Goal: Task Accomplishment & Management: Manage account settings

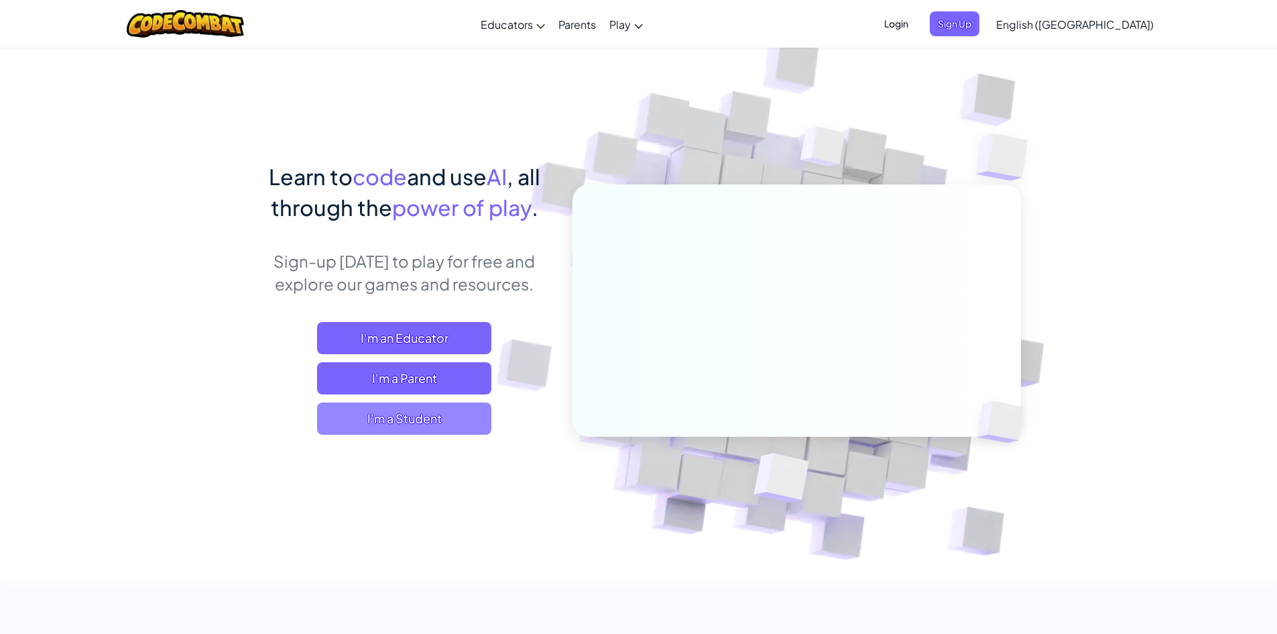
click at [426, 418] on span "I'm a Student" at bounding box center [404, 418] width 174 height 32
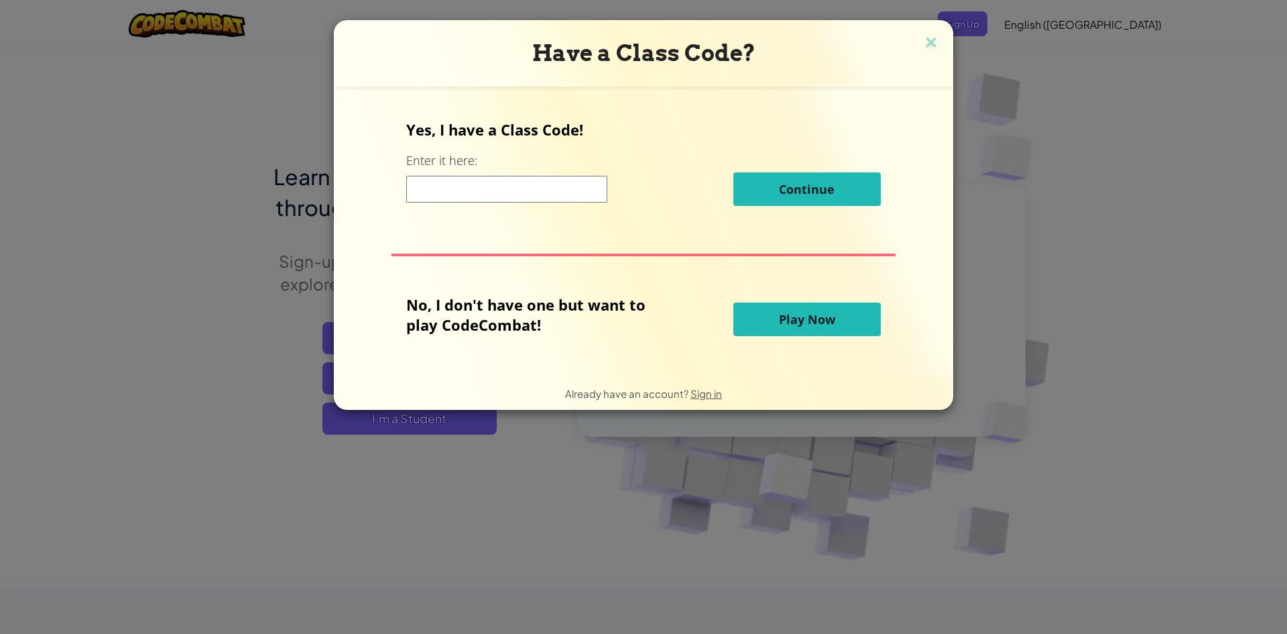
click at [488, 188] on input at bounding box center [506, 189] width 201 height 27
click at [782, 324] on span "Play Now" at bounding box center [807, 319] width 56 height 16
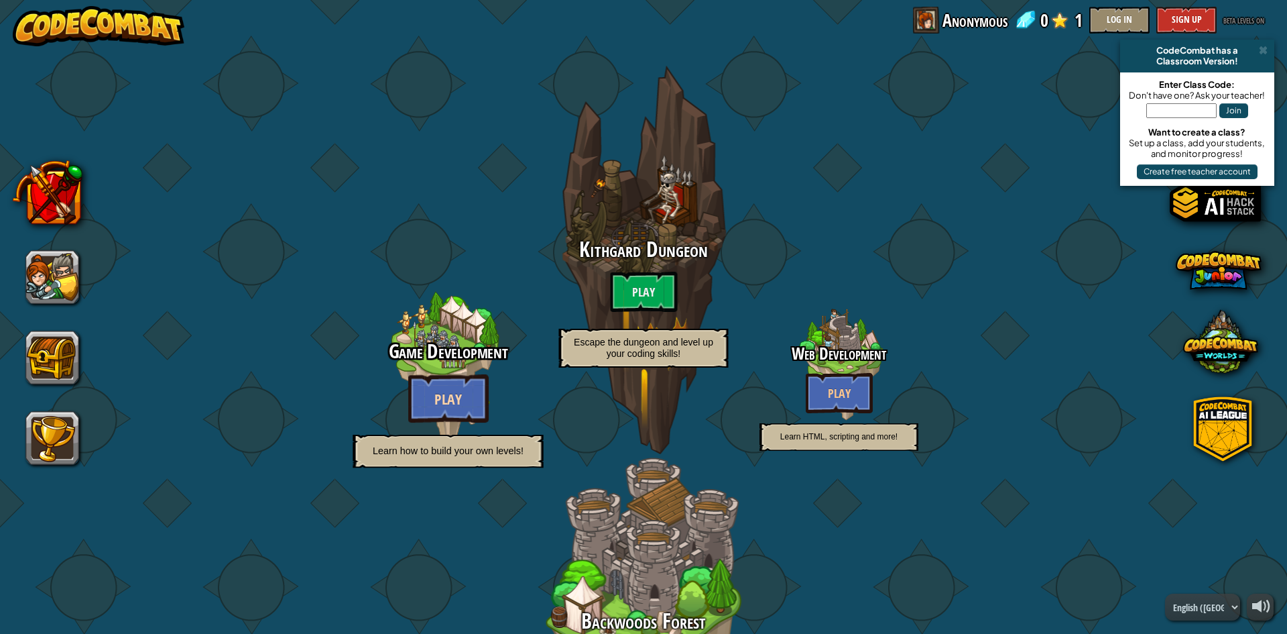
click at [469, 392] on btn "Play" at bounding box center [448, 398] width 80 height 48
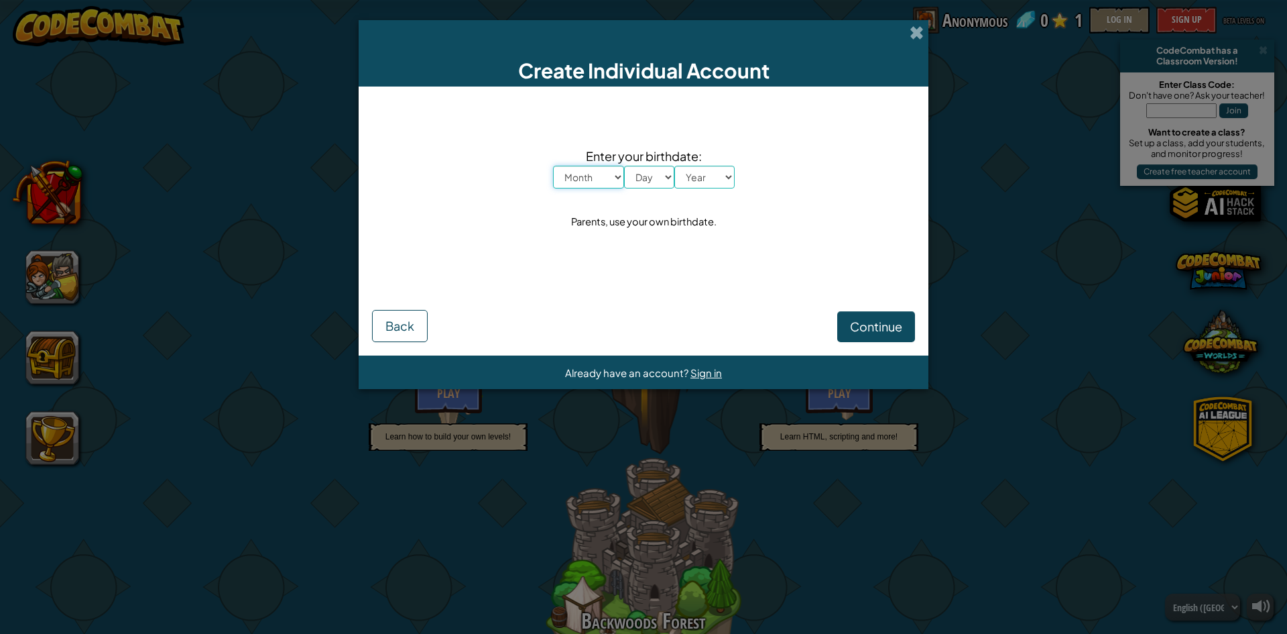
click at [604, 177] on select "Month January February March April May June July August September October Novem…" at bounding box center [588, 177] width 71 height 23
select select "1"
click at [553, 166] on select "Month January February March April May June July August September October Novem…" at bounding box center [588, 177] width 71 height 23
click at [661, 176] on select "Day 1 2 3 4 5 6 7 8 9 10 11 12 13 14 15 16 17 18 19 20 21 22 23 24 25 26 27 28 …" at bounding box center [649, 177] width 50 height 23
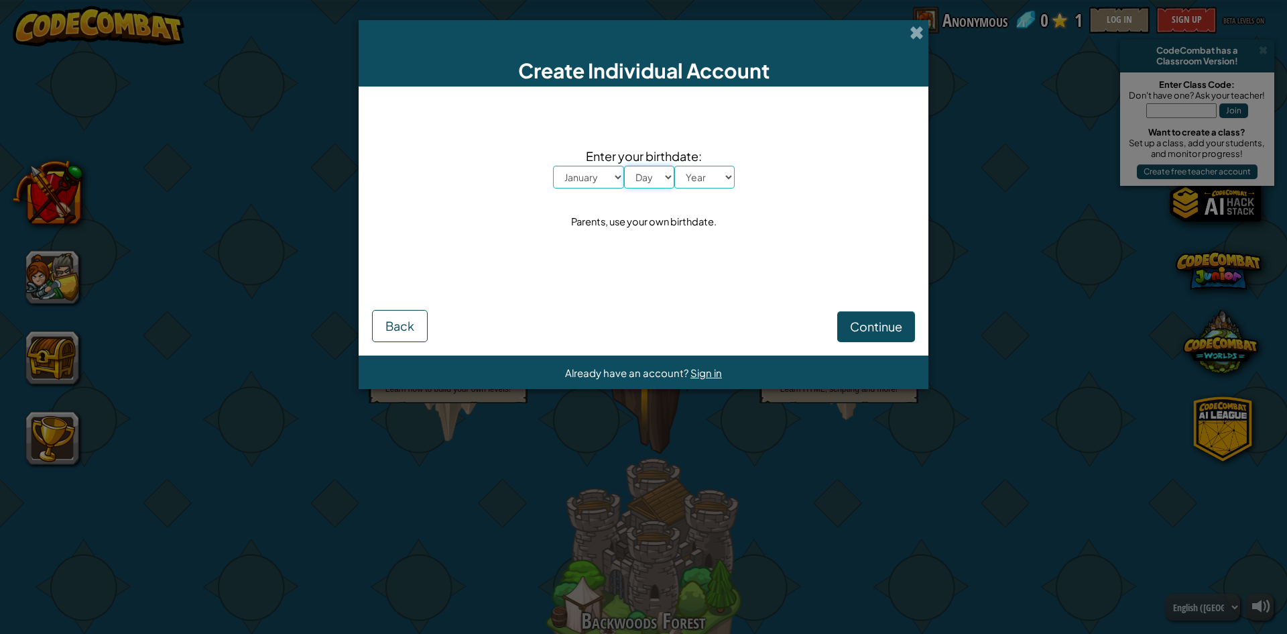
select select "12"
click at [624, 166] on select "Day 1 2 3 4 5 6 7 8 9 10 11 12 13 14 15 16 17 18 19 20 21 22 23 24 25 26 27 28 …" at bounding box center [649, 177] width 50 height 23
click at [712, 176] on select "Year 2025 2024 2023 2022 2021 2020 2019 2018 2017 2016 2015 2014 2013 2012 2011…" at bounding box center [705, 177] width 60 height 23
select select "1999"
click at [675, 166] on select "Year 2025 2024 2023 2022 2021 2020 2019 2018 2017 2016 2015 2014 2013 2012 2011…" at bounding box center [705, 177] width 60 height 23
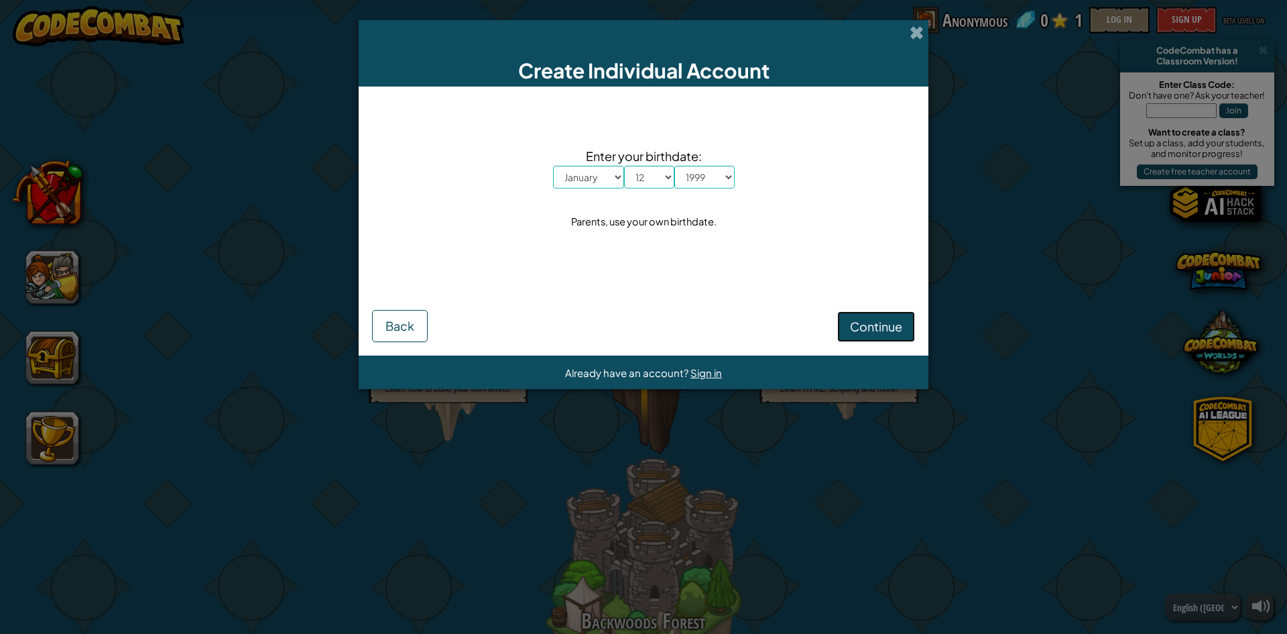
click at [873, 332] on span "Continue" at bounding box center [876, 326] width 52 height 15
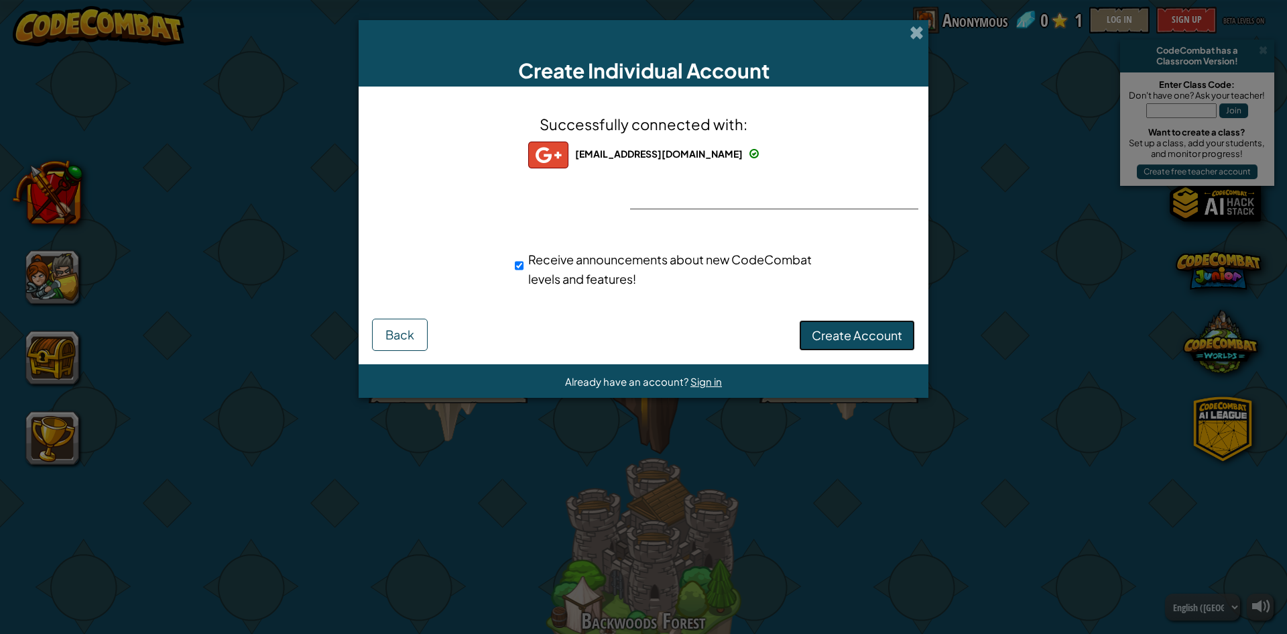
click at [881, 332] on span "Create Account" at bounding box center [857, 334] width 91 height 15
click at [836, 341] on button "Create Account" at bounding box center [857, 335] width 116 height 31
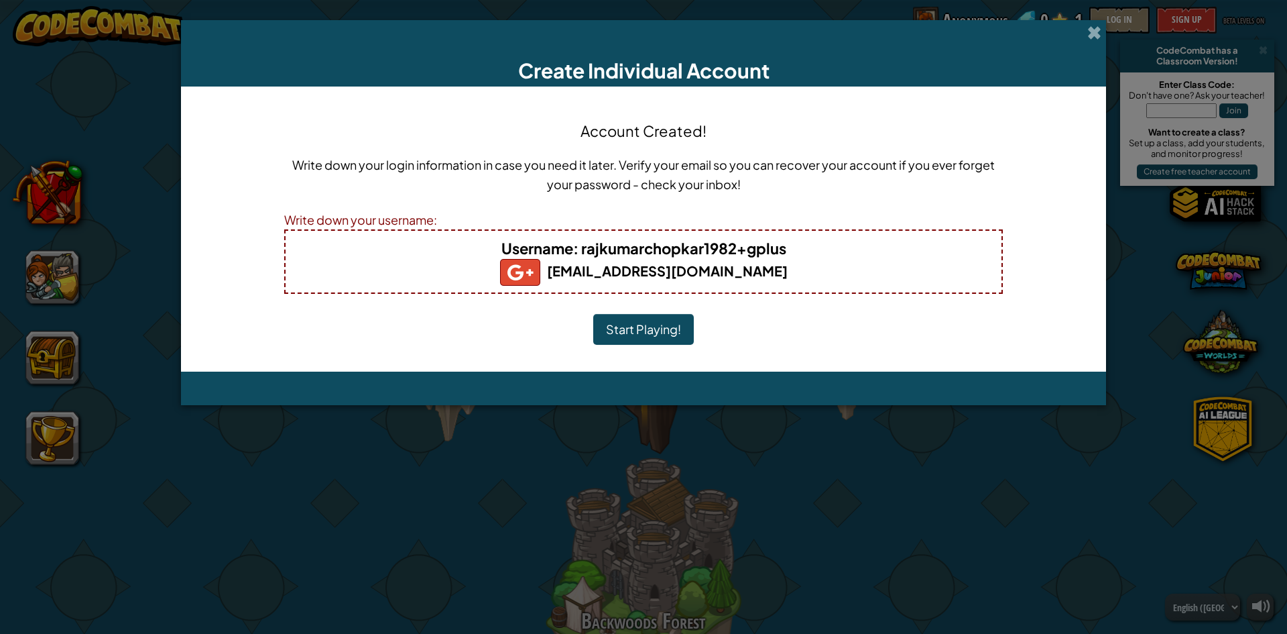
click at [630, 321] on button "Start Playing!" at bounding box center [643, 329] width 101 height 31
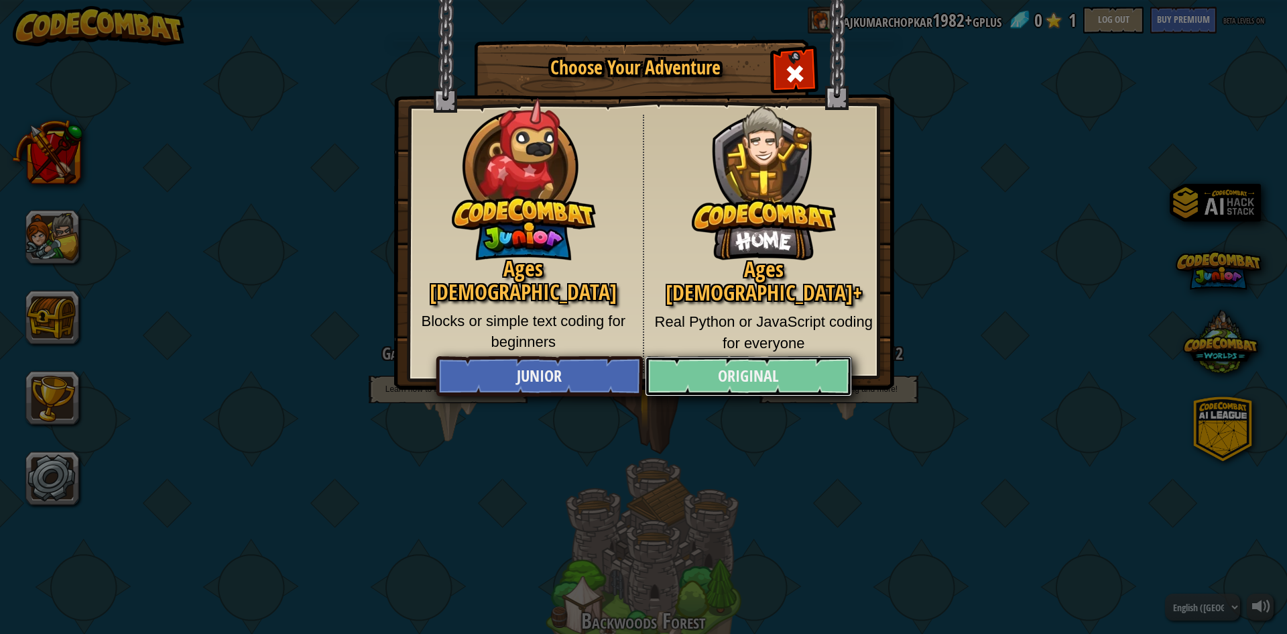
click at [722, 368] on link "Original" at bounding box center [748, 376] width 207 height 40
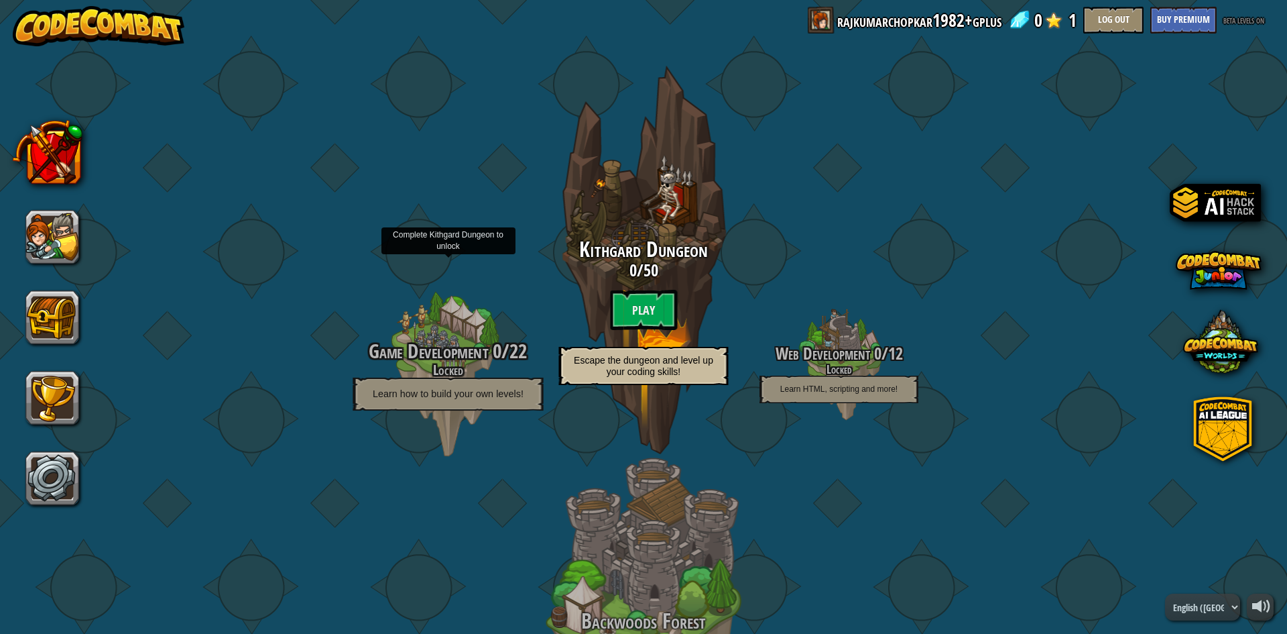
click at [438, 396] on span "Learn how to build your own levels!" at bounding box center [448, 393] width 151 height 11
click at [428, 329] on div at bounding box center [447, 365] width 127 height 255
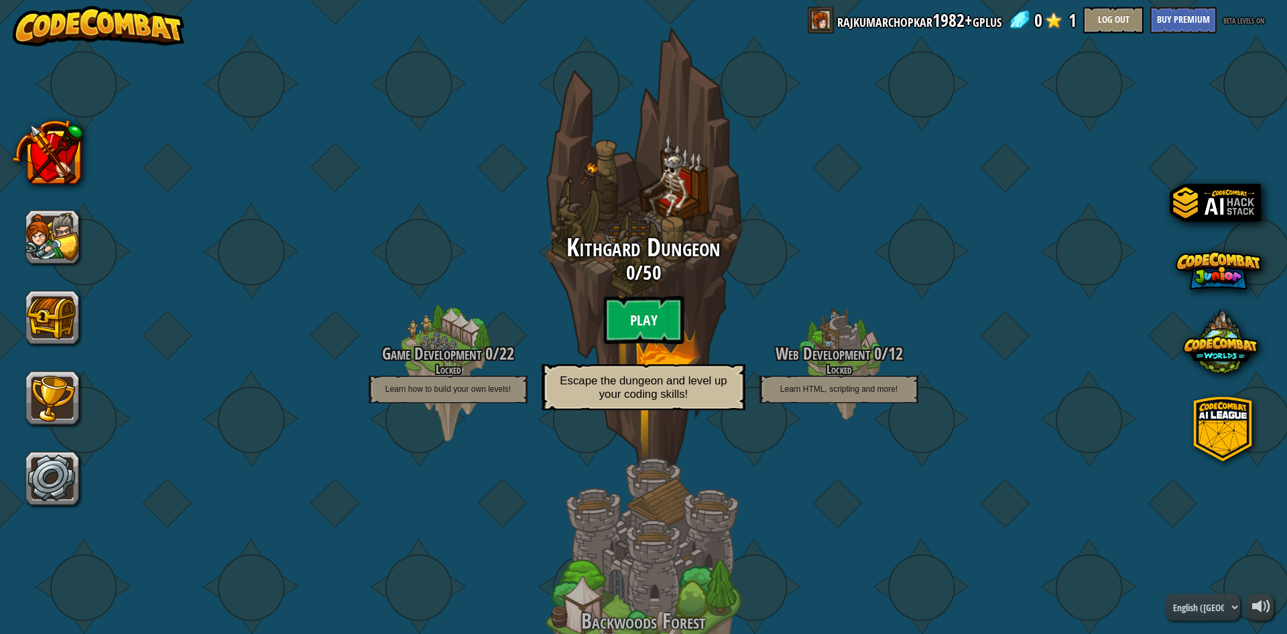
click at [659, 325] on btn "Play" at bounding box center [644, 320] width 80 height 48
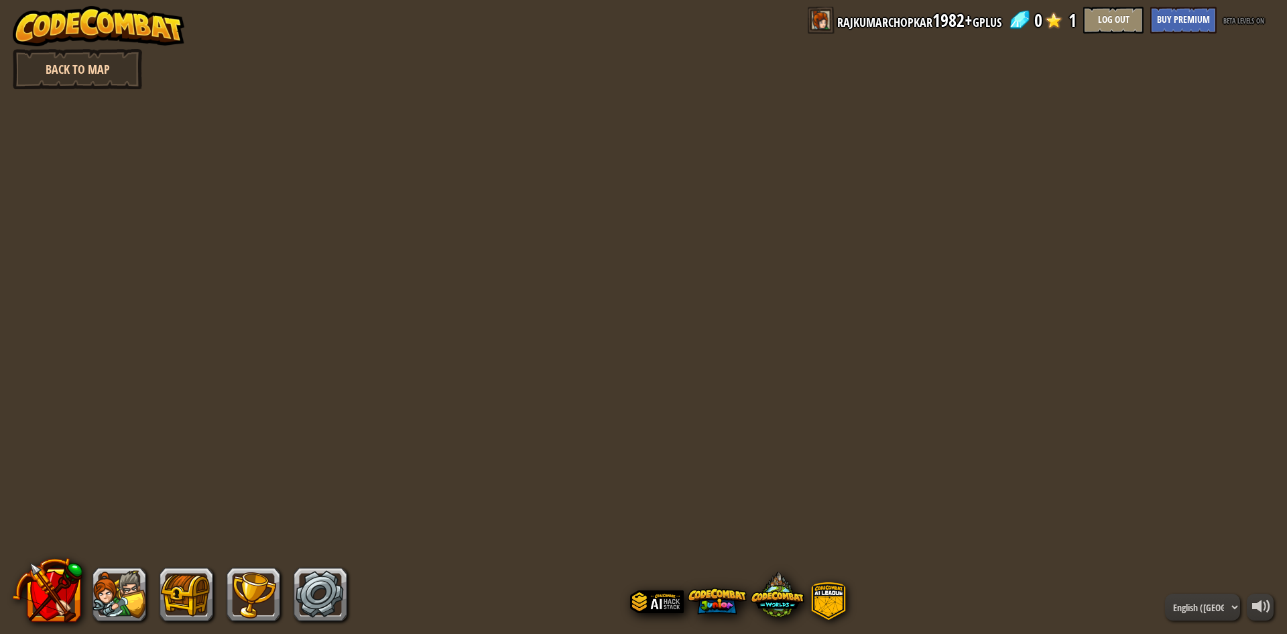
click at [88, 68] on link "Back to Map" at bounding box center [77, 69] width 129 height 40
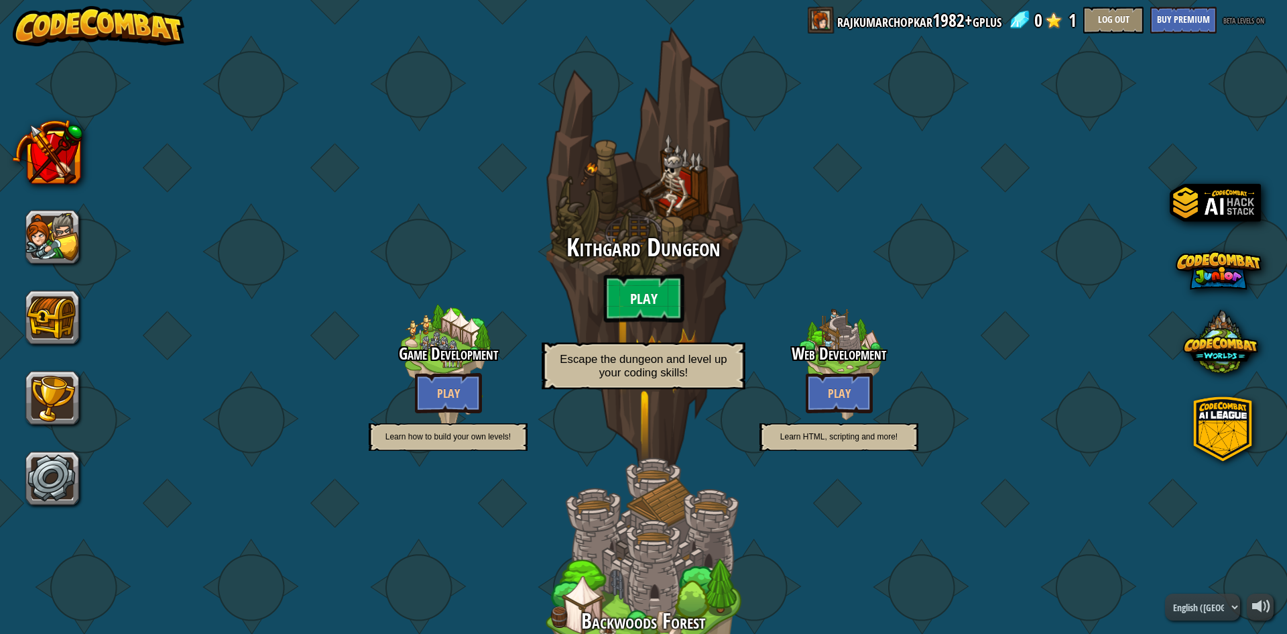
click at [617, 303] on btn "Play" at bounding box center [644, 298] width 80 height 48
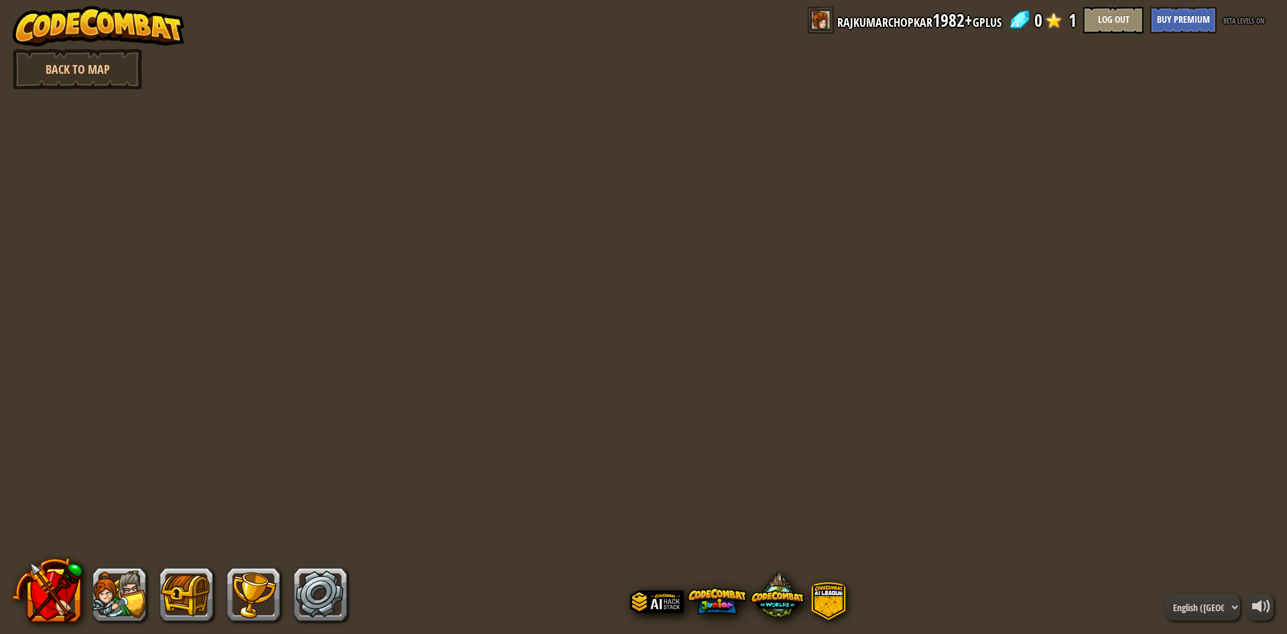
drag, startPoint x: 648, startPoint y: 317, endPoint x: 604, endPoint y: 276, distance: 60.7
click at [633, 304] on div "powered by Back to Map rajkumarchopkar1982+gplus 0 1 Log Out Buy Premium beta l…" at bounding box center [643, 317] width 1287 height 634
drag, startPoint x: 604, startPoint y: 276, endPoint x: 502, endPoint y: 178, distance: 140.8
drag, startPoint x: 502, startPoint y: 178, endPoint x: 822, endPoint y: 251, distance: 328.3
click at [343, 583] on link at bounding box center [321, 594] width 54 height 54
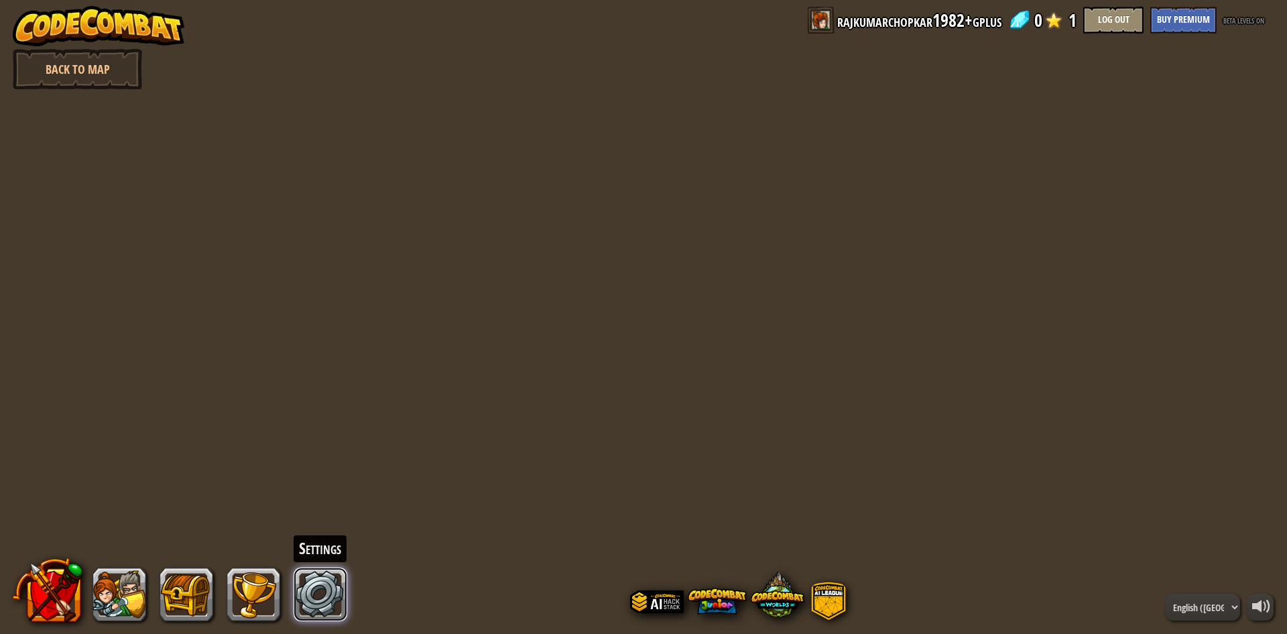
click at [339, 587] on link at bounding box center [321, 594] width 54 height 54
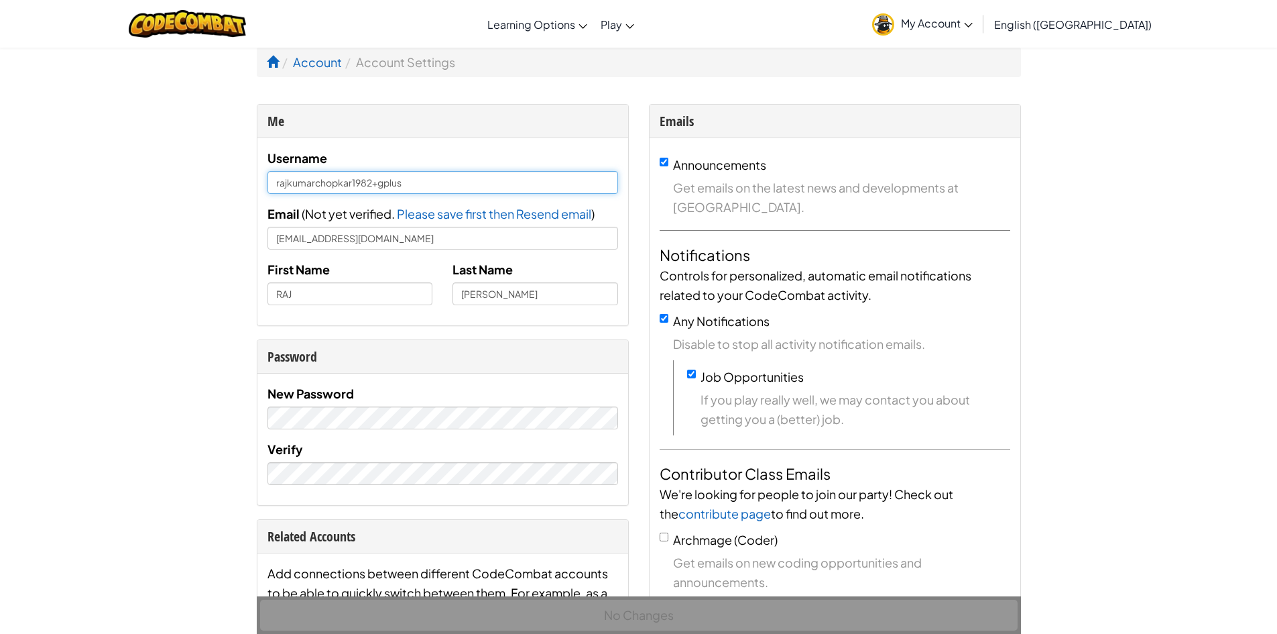
click at [473, 183] on input "rajkumarchopkar1982+gplus" at bounding box center [443, 182] width 351 height 23
